Goal: Task Accomplishment & Management: Complete application form

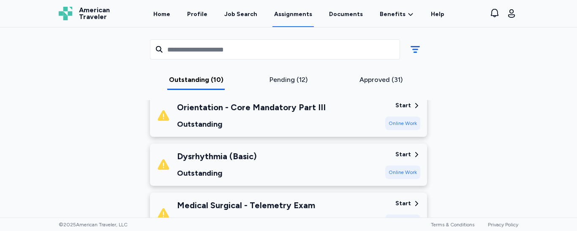
scroll to position [425, 0]
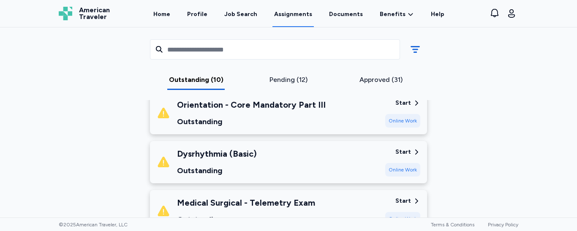
click at [280, 77] on div "Pending (12)" at bounding box center [289, 80] width 86 height 10
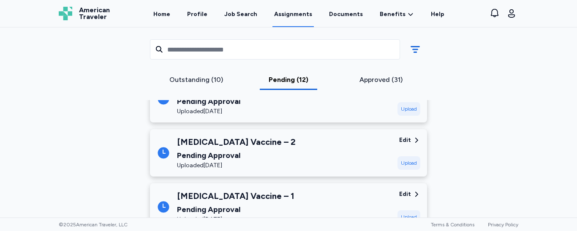
scroll to position [668, 0]
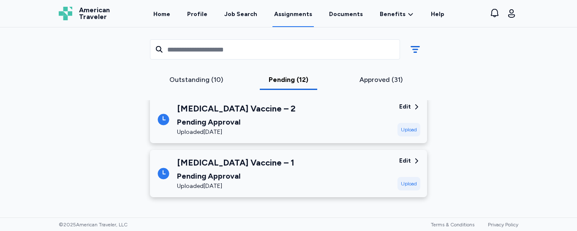
click at [288, 20] on link "Assignments" at bounding box center [293, 14] width 41 height 26
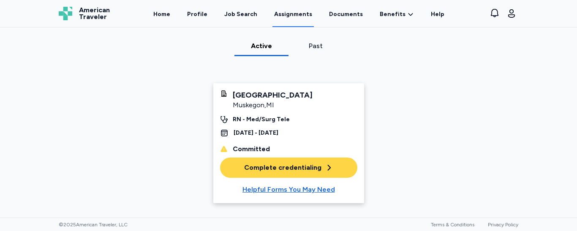
click at [284, 167] on div "Complete credentialing" at bounding box center [288, 168] width 89 height 10
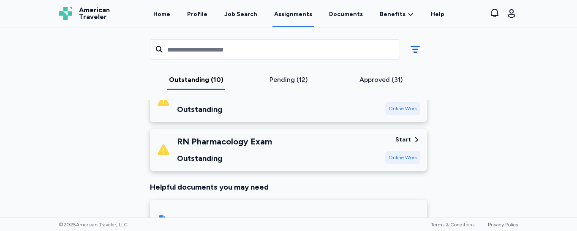
scroll to position [530, 0]
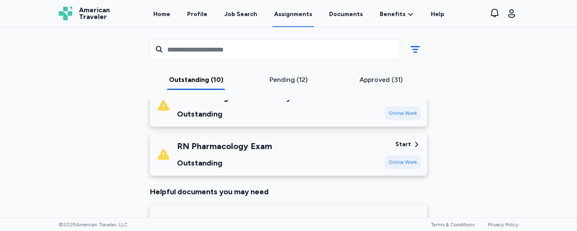
click at [408, 164] on div "Online Work" at bounding box center [402, 162] width 35 height 14
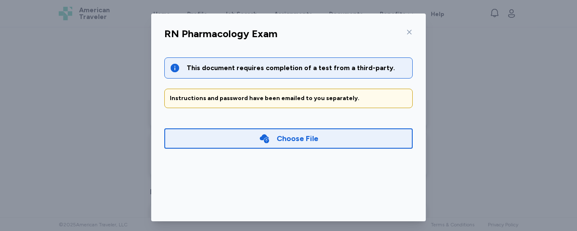
click at [294, 143] on div "Choose File" at bounding box center [298, 139] width 42 height 12
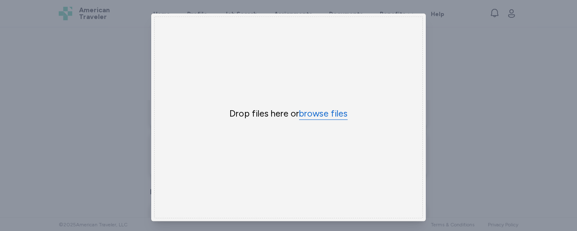
click at [317, 108] on button "browse files" at bounding box center [323, 114] width 49 height 12
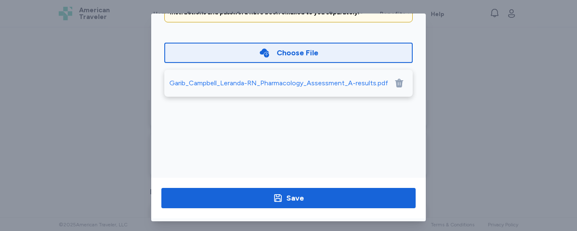
scroll to position [88, 0]
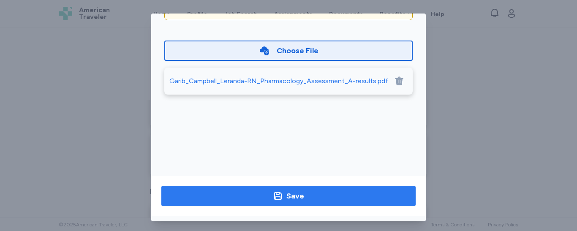
click at [352, 193] on span "Save" at bounding box center [288, 196] width 241 height 12
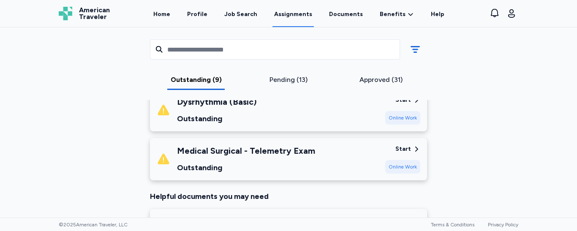
scroll to position [481, 0]
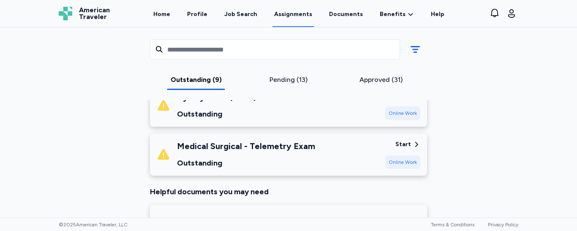
click at [400, 161] on div "Online Work" at bounding box center [402, 162] width 35 height 14
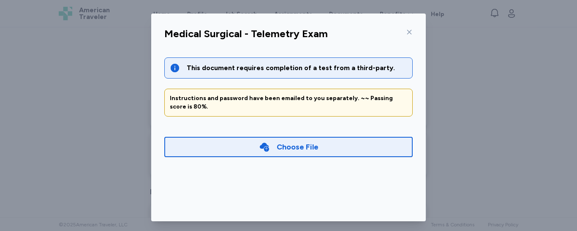
click at [355, 150] on div "Choose File" at bounding box center [288, 147] width 248 height 20
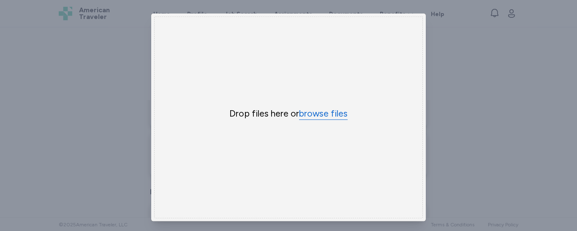
click at [320, 112] on button "browse files" at bounding box center [323, 114] width 49 height 12
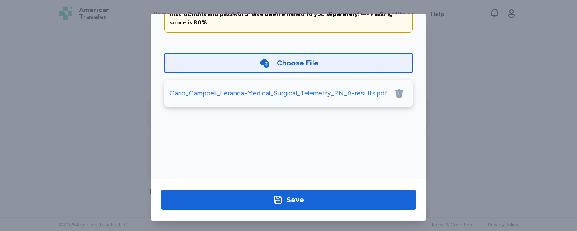
scroll to position [85, 0]
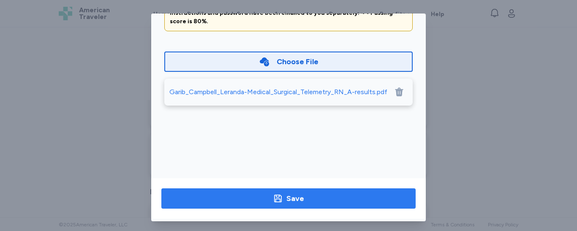
click at [363, 203] on span "Save" at bounding box center [288, 199] width 241 height 12
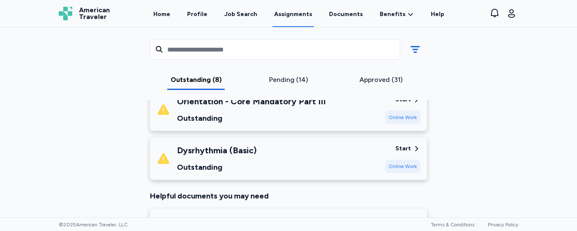
scroll to position [430, 0]
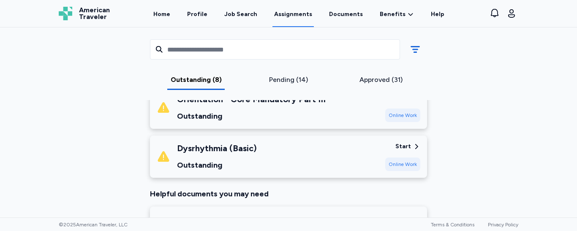
click at [397, 162] on div "Online Work" at bounding box center [402, 165] width 35 height 14
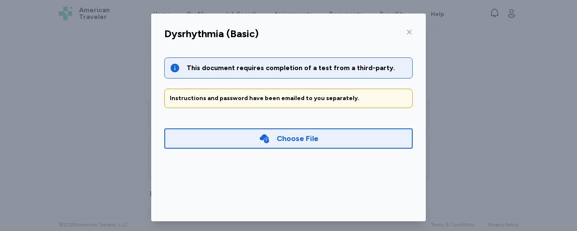
click at [280, 140] on div "Choose File" at bounding box center [298, 139] width 42 height 12
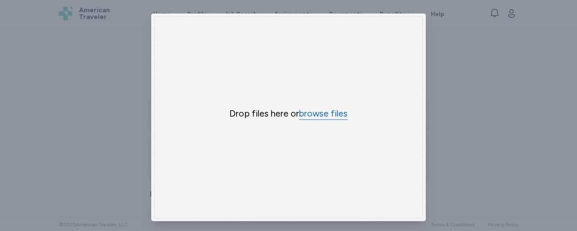
click at [305, 109] on button "browse files" at bounding box center [323, 114] width 49 height 12
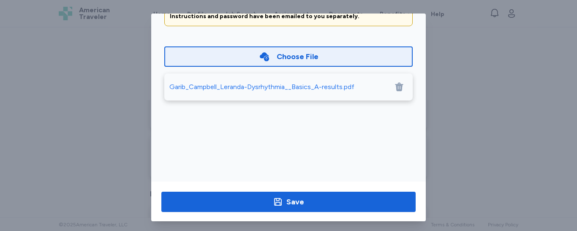
scroll to position [85, 0]
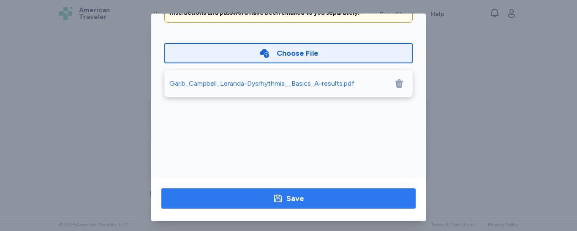
click at [371, 195] on span "Save" at bounding box center [288, 199] width 241 height 12
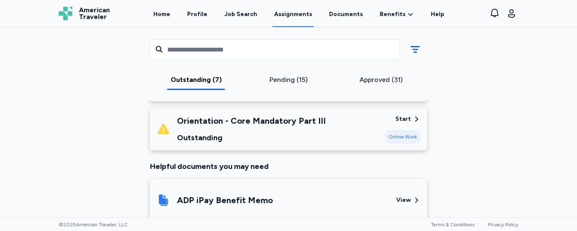
scroll to position [411, 0]
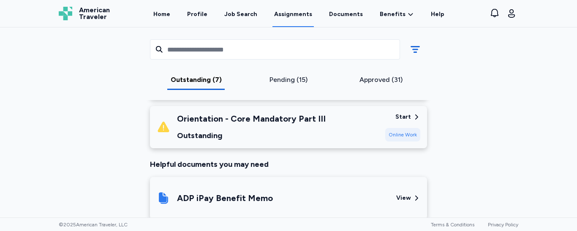
click at [406, 135] on div "Online Work" at bounding box center [402, 135] width 35 height 14
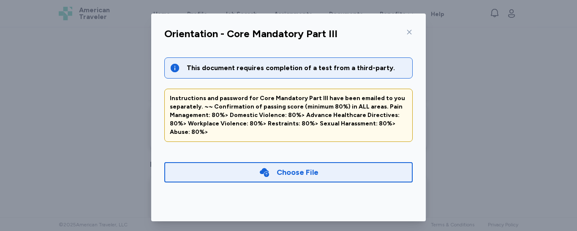
click at [341, 162] on div "Choose File" at bounding box center [288, 172] width 248 height 20
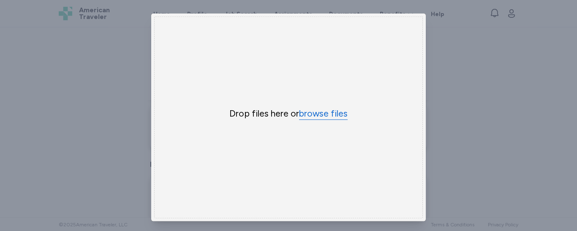
click at [328, 112] on button "browse files" at bounding box center [323, 114] width 49 height 12
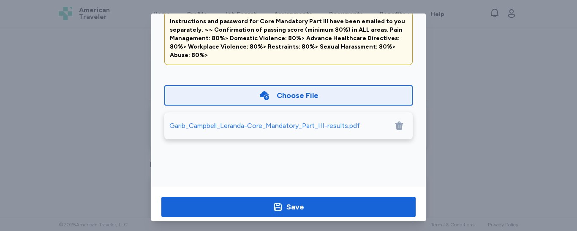
scroll to position [78, 0]
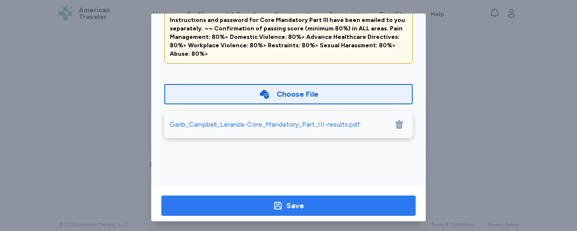
click at [294, 204] on div "Save" at bounding box center [295, 206] width 18 height 12
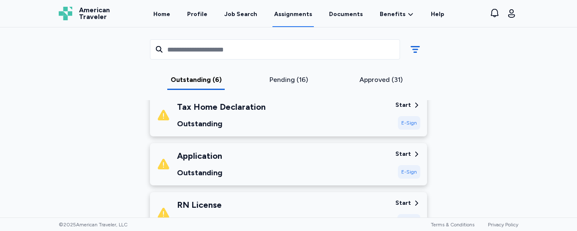
scroll to position [131, 0]
